Goal: Find specific page/section: Find specific page/section

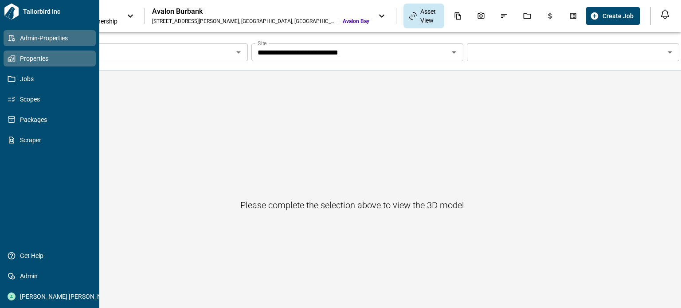
click at [25, 40] on span "Admin-Properties" at bounding box center [52, 38] width 72 height 9
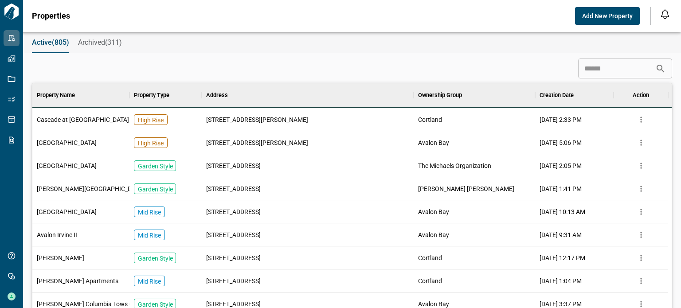
scroll to position [7, 4]
click at [588, 69] on input at bounding box center [616, 69] width 77 height 18
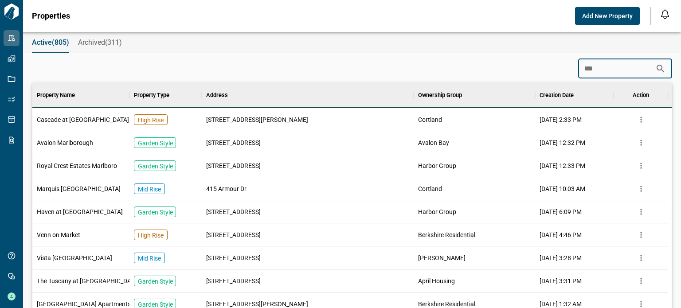
type input "***"
click at [86, 142] on span "Avalon Marlborough" at bounding box center [65, 142] width 56 height 9
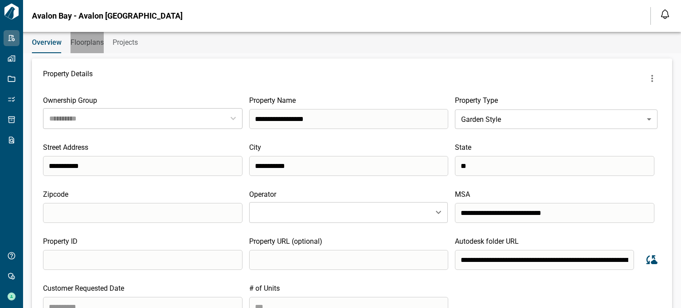
click at [82, 41] on span "Floorplans" at bounding box center [86, 42] width 33 height 9
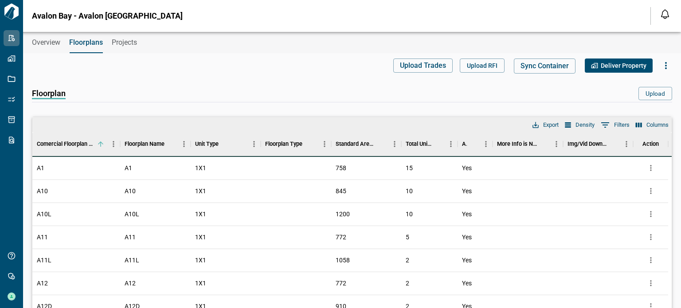
click at [123, 47] on button "Projects" at bounding box center [124, 42] width 25 height 21
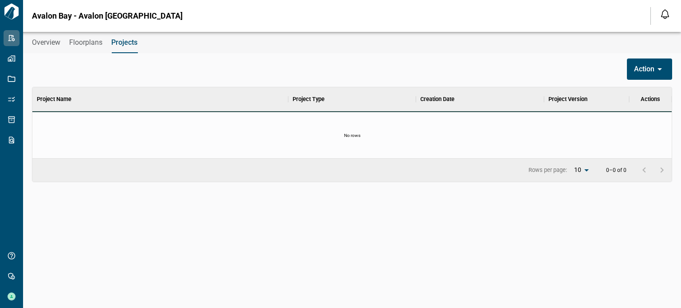
scroll to position [64, 636]
click at [53, 45] on span "Overview" at bounding box center [46, 42] width 28 height 9
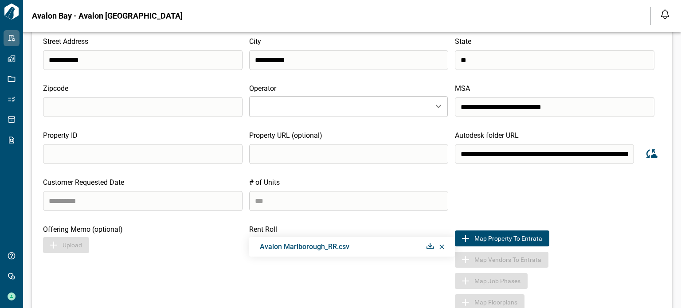
scroll to position [101, 0]
